Goal: Transaction & Acquisition: Subscribe to service/newsletter

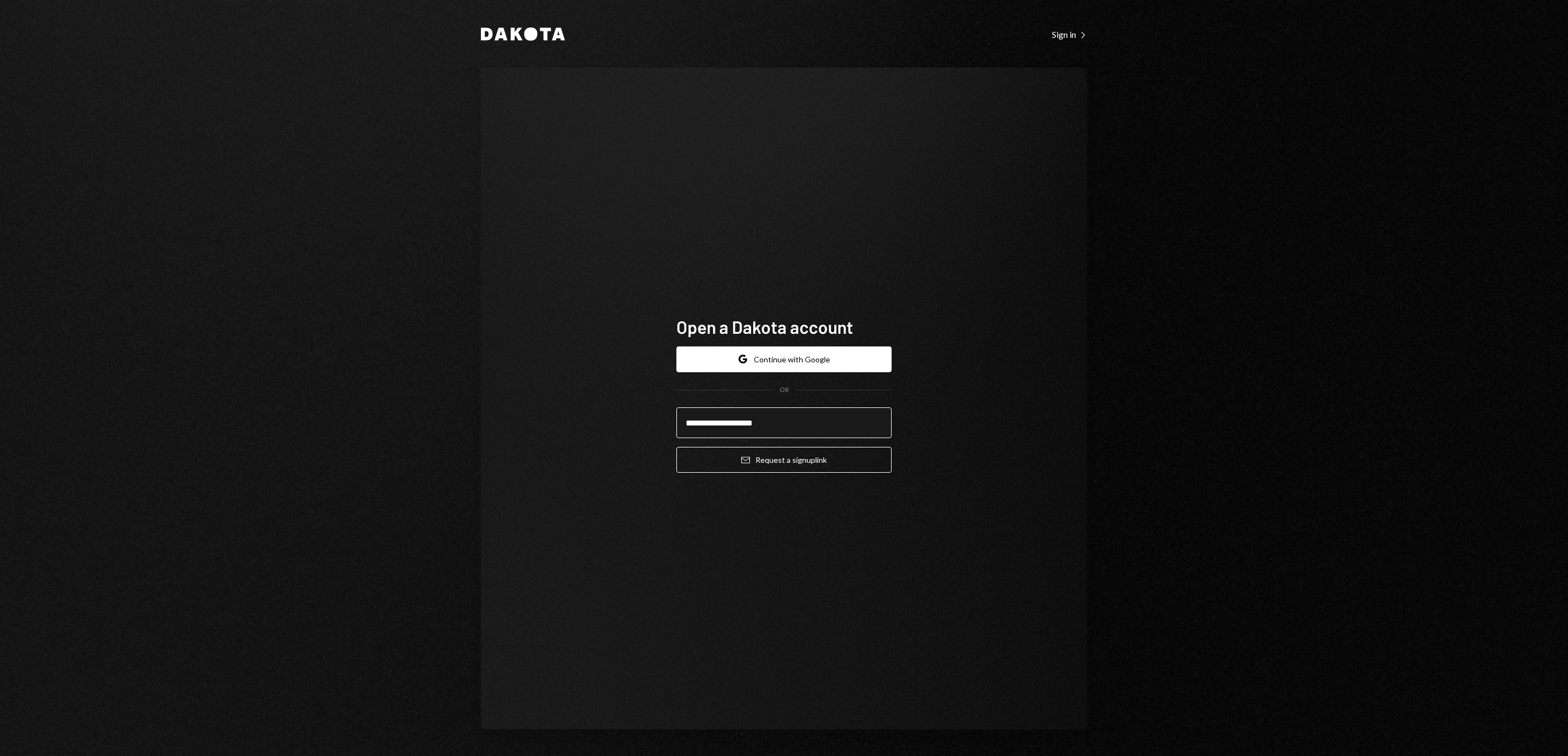
type input "**********"
click at [676, 447] on button "Email Request a sign up link" at bounding box center [784, 460] width 215 height 26
click at [883, 465] on button "Email Request a sign up link" at bounding box center [784, 460] width 215 height 26
